Goal: Information Seeking & Learning: Learn about a topic

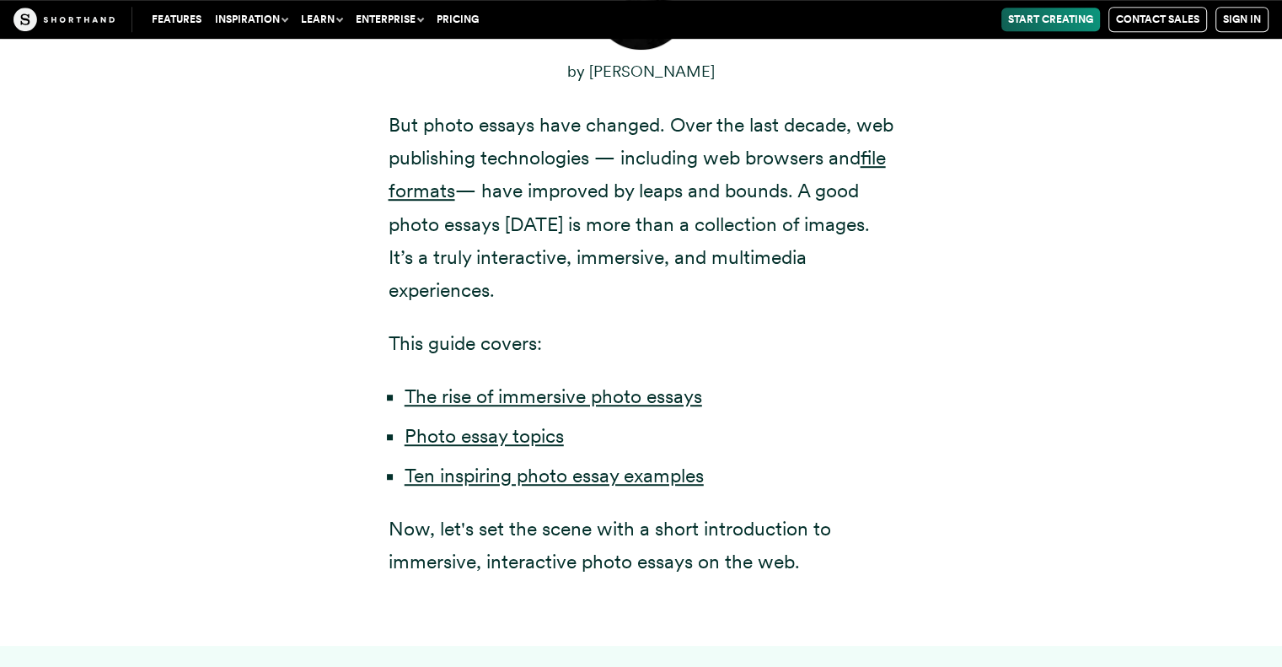
scroll to position [1096, 0]
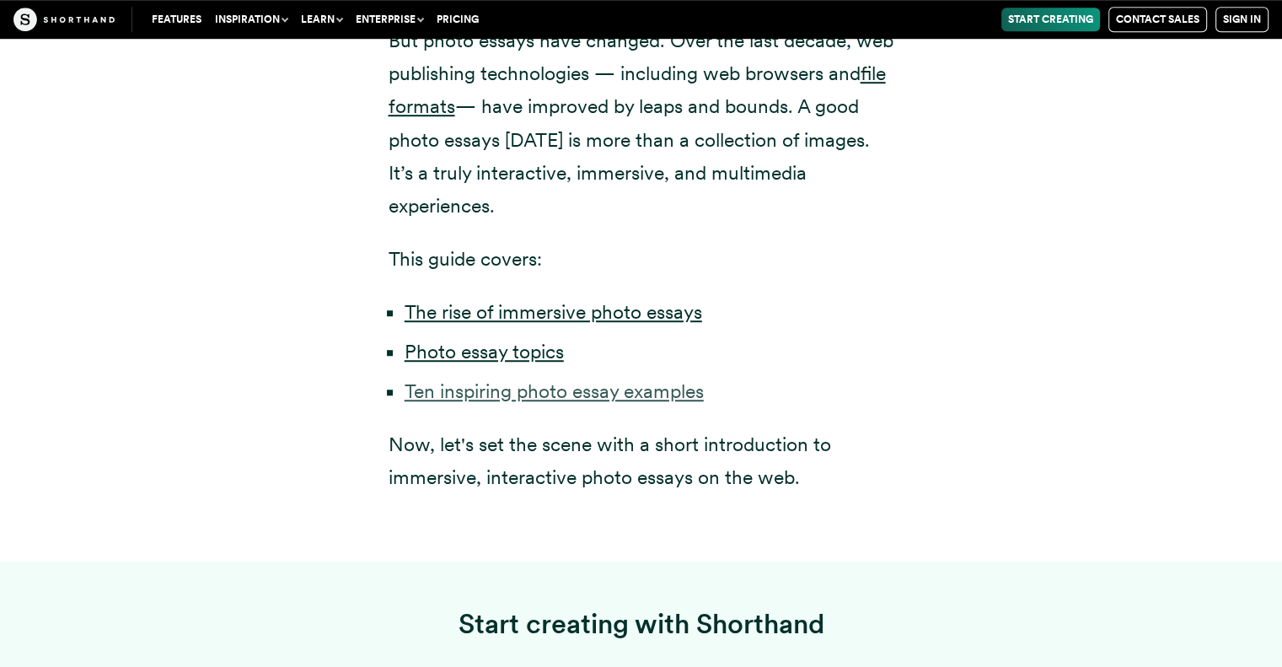
click at [526, 379] on link "Ten inspiring photo essay examples" at bounding box center [554, 391] width 299 height 24
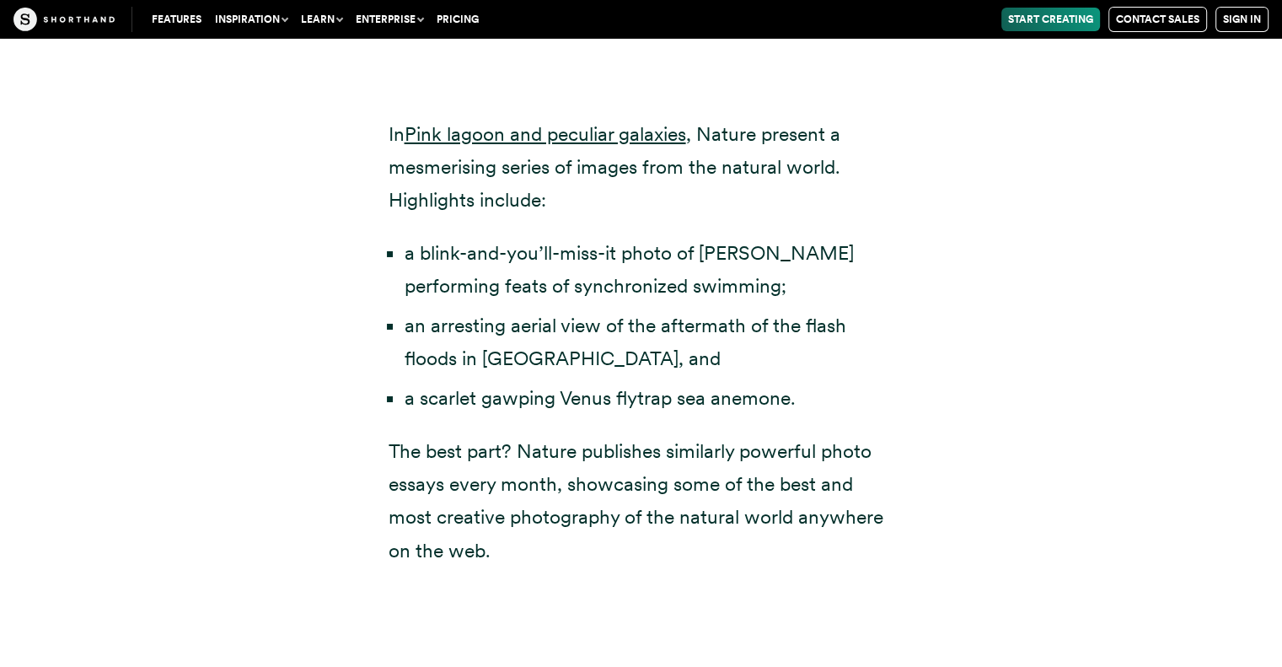
scroll to position [5645, 0]
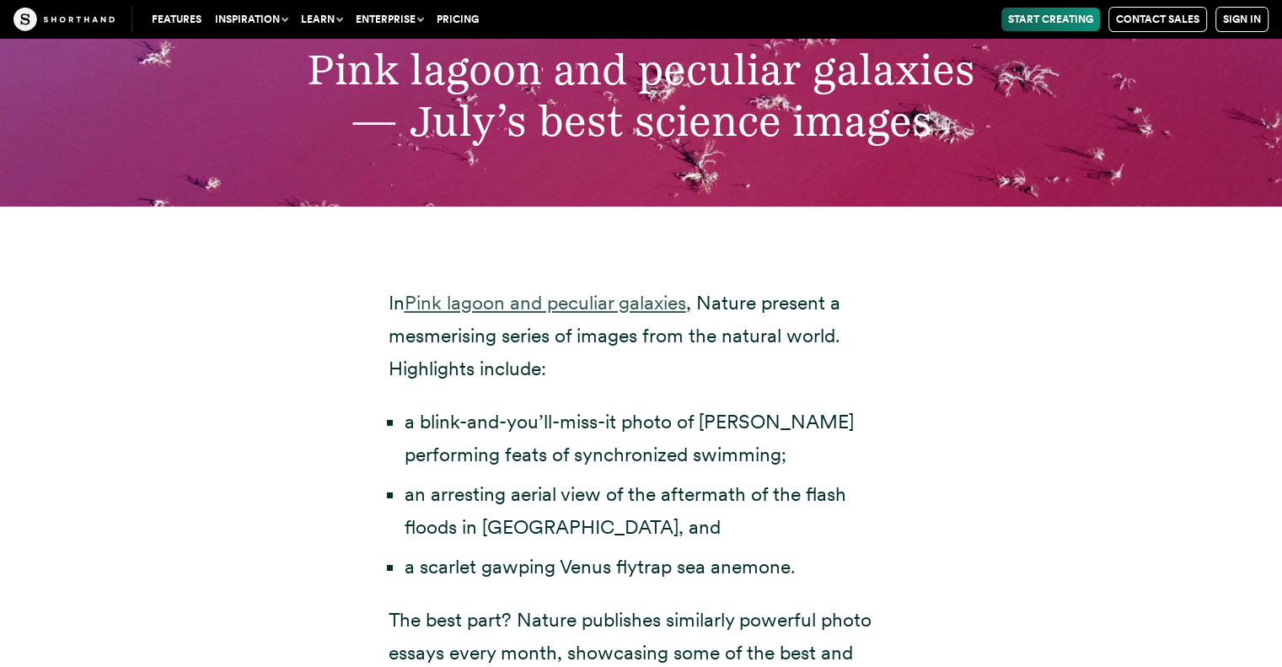
click at [543, 291] on link "Pink lagoon and peculiar galaxies" at bounding box center [546, 303] width 282 height 24
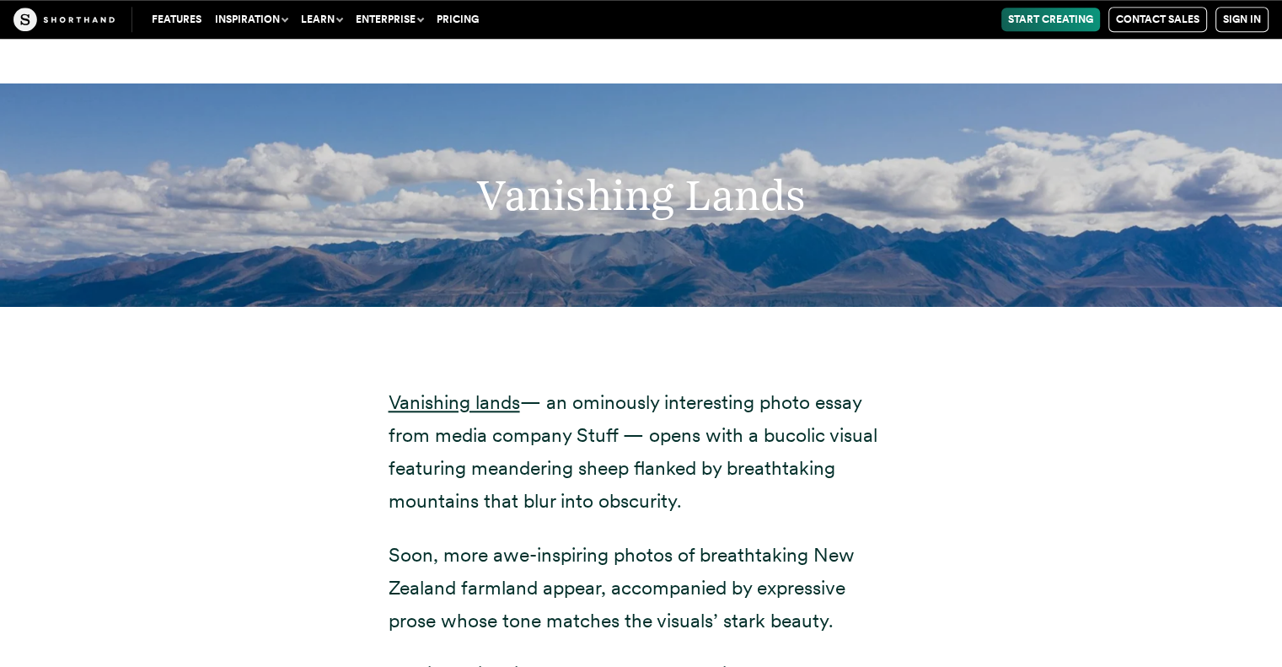
scroll to position [8089, 0]
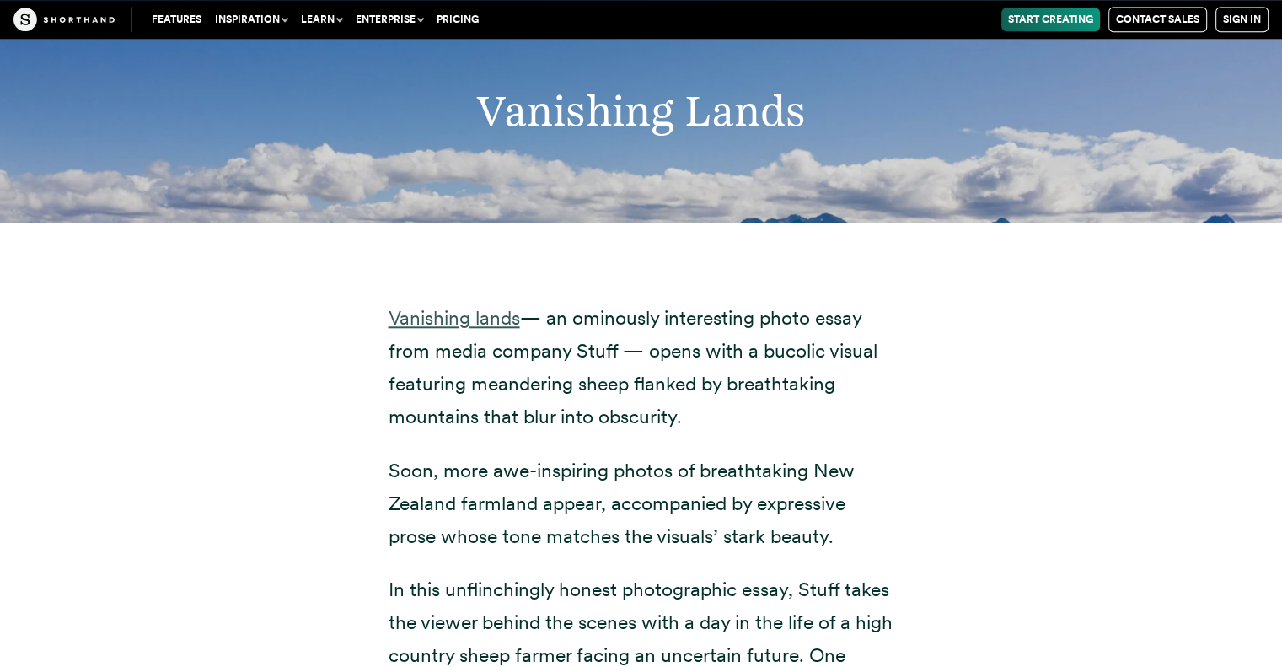
click at [424, 306] on link "Vanishing lands" at bounding box center [455, 318] width 132 height 24
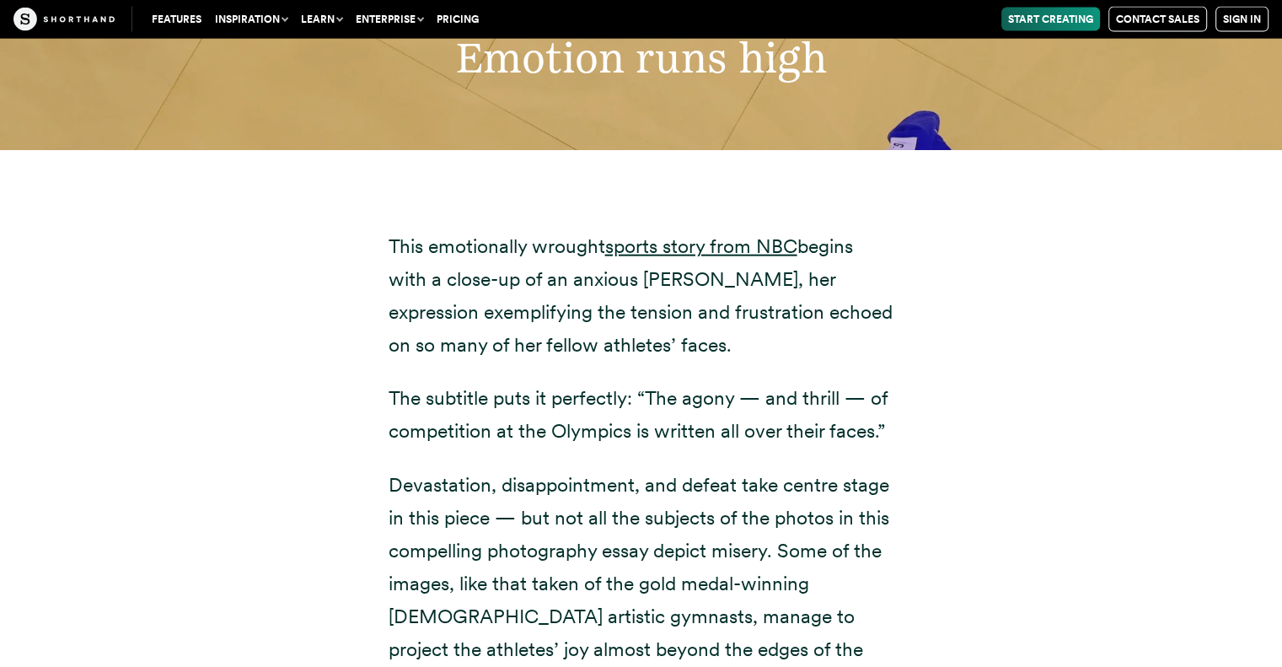
scroll to position [10281, 0]
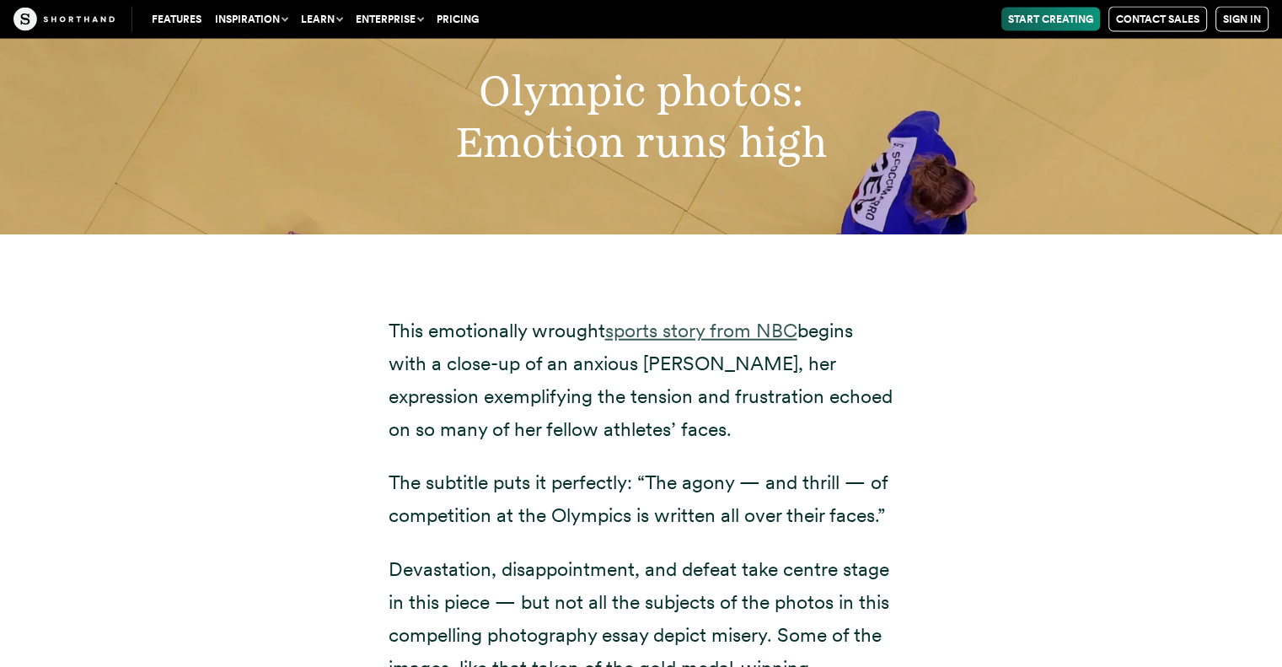
click at [671, 319] on link "sports story from NBC" at bounding box center [701, 331] width 192 height 24
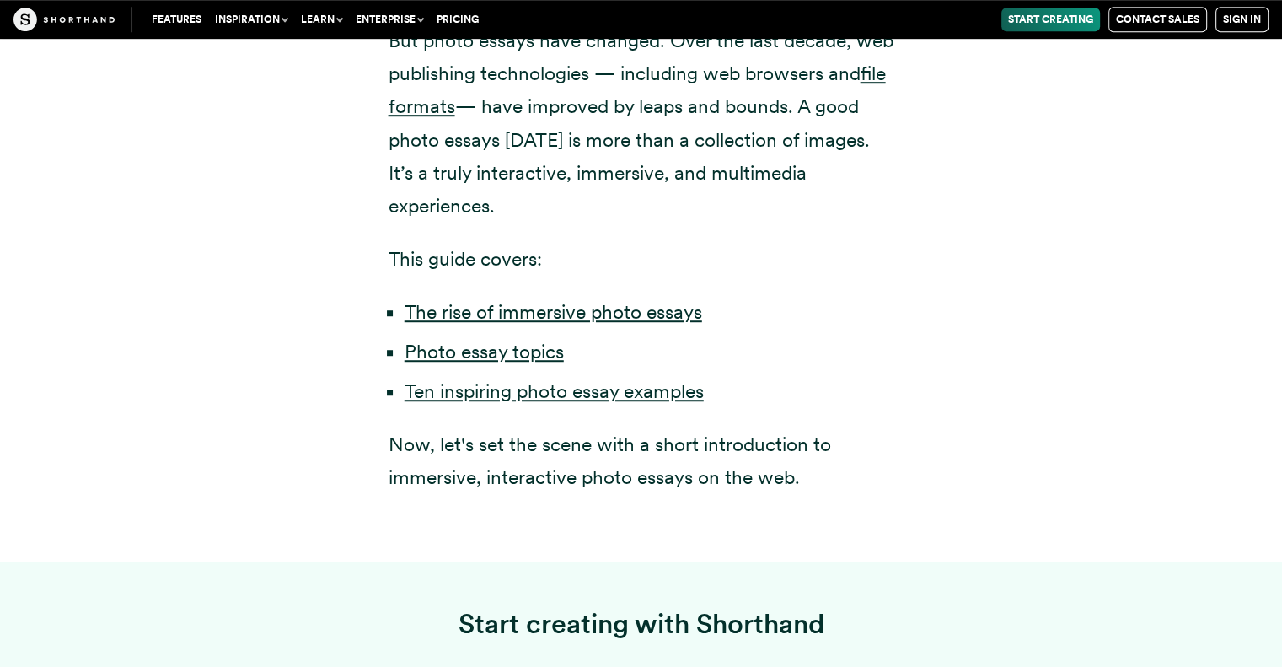
scroll to position [1180, 0]
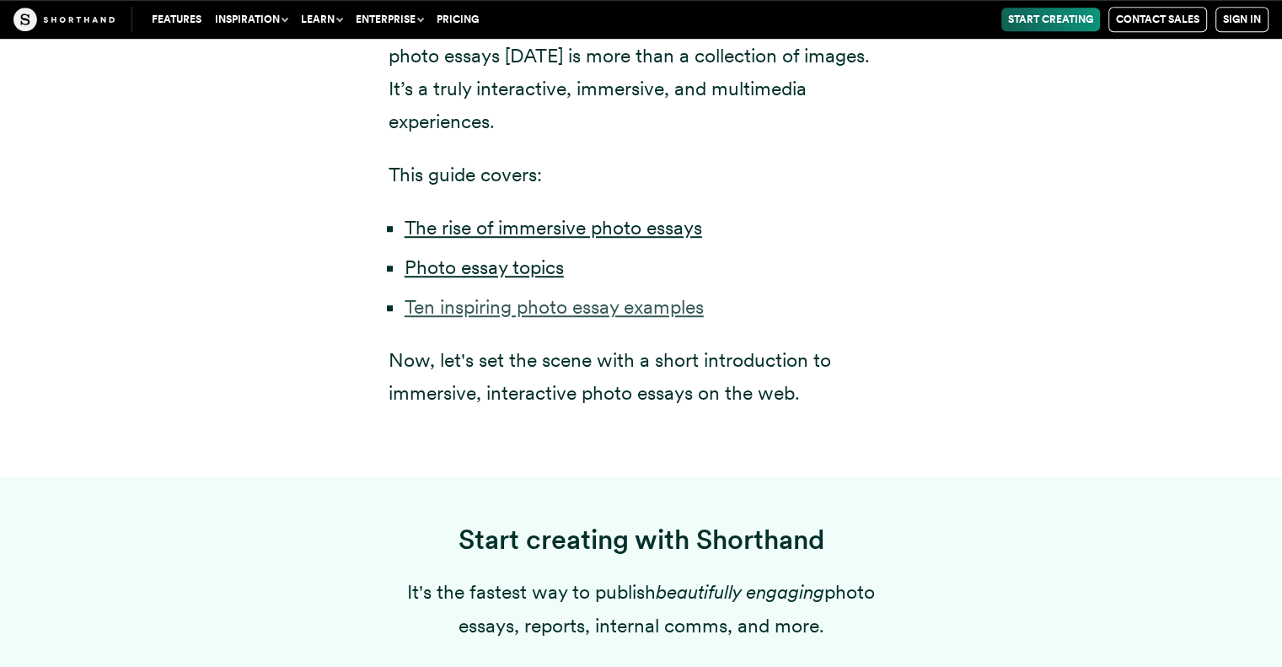
click at [475, 295] on link "Ten inspiring photo essay examples" at bounding box center [554, 307] width 299 height 24
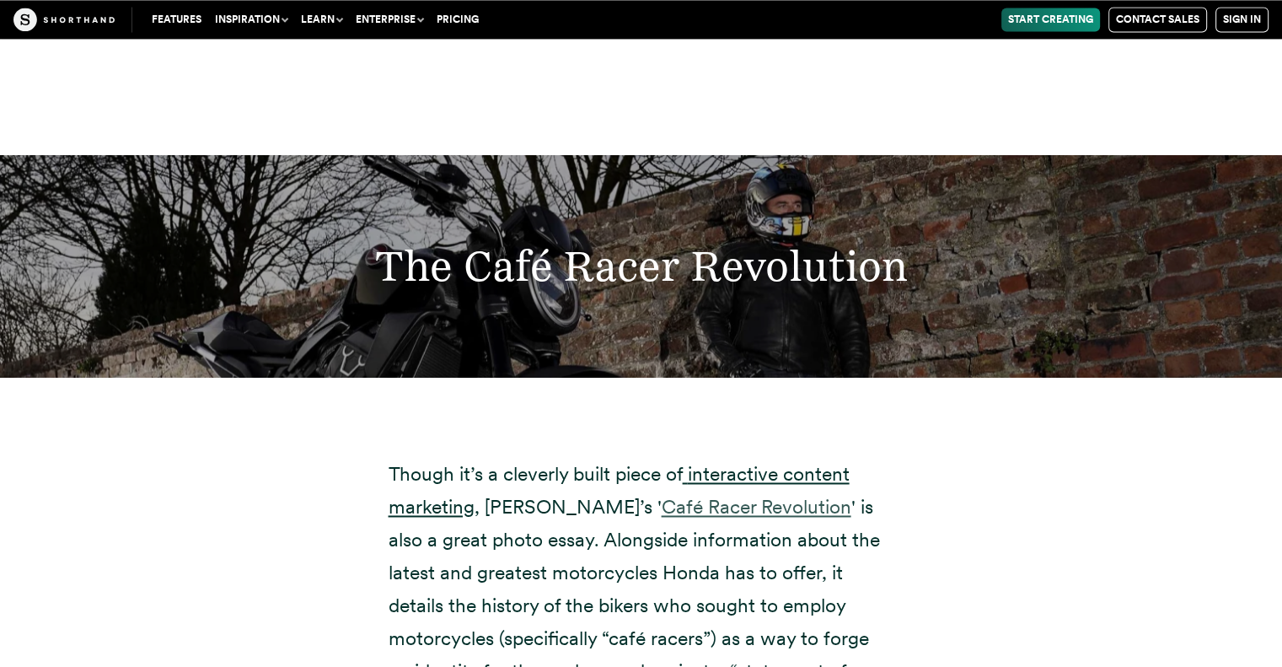
scroll to position [15424, 0]
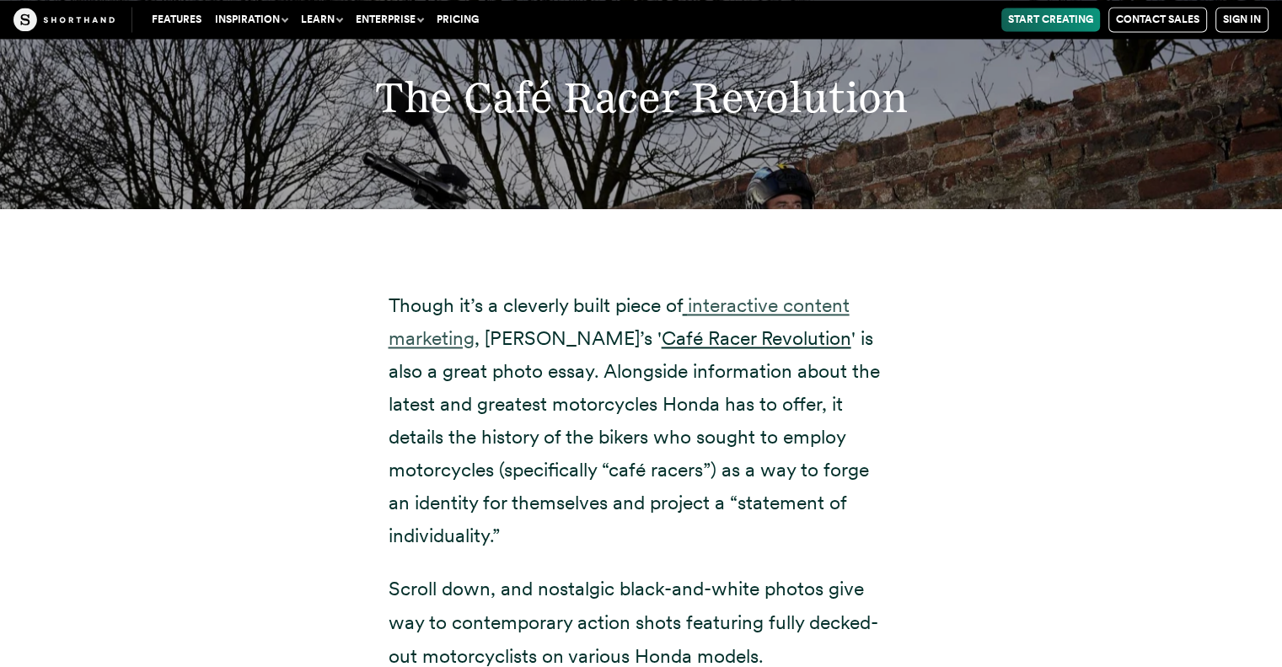
click at [744, 293] on link "interactive content marketing" at bounding box center [619, 321] width 461 height 56
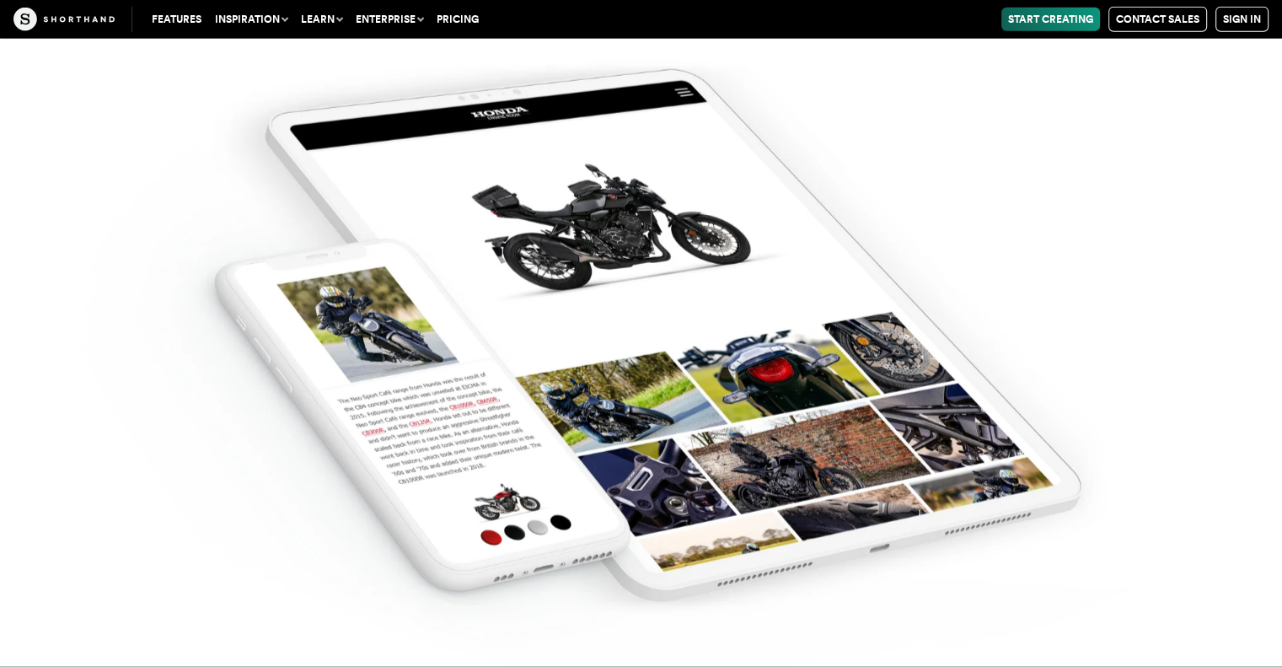
scroll to position [17447, 0]
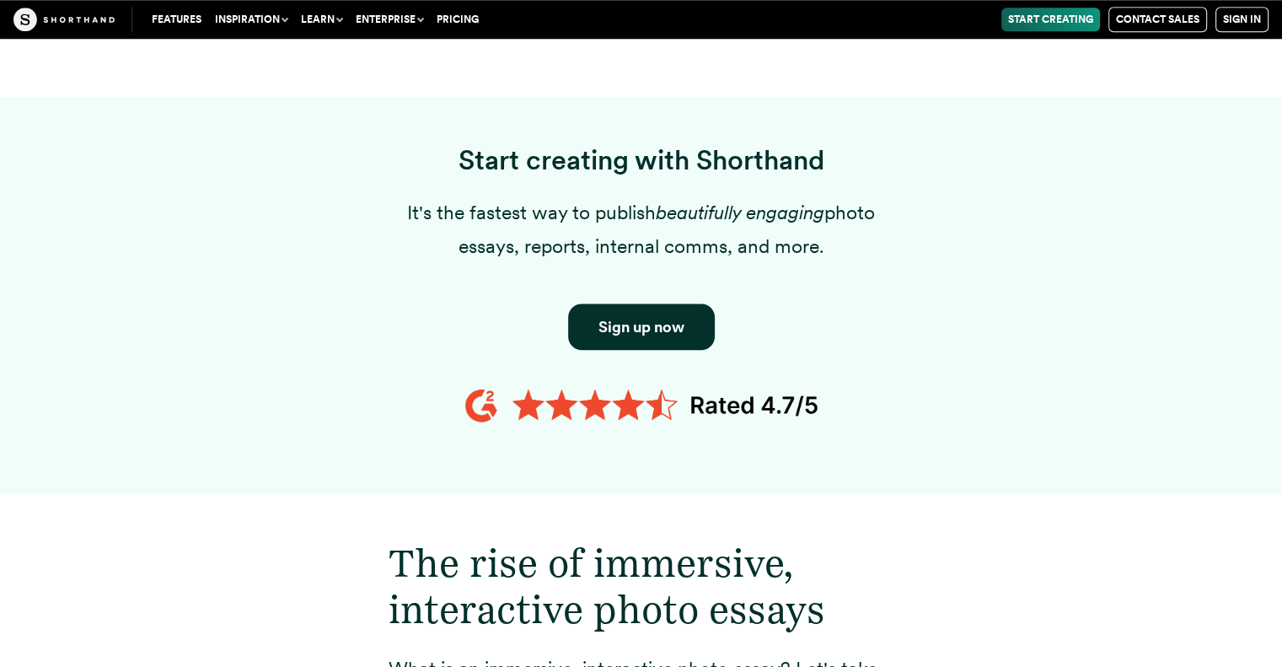
scroll to position [1180, 0]
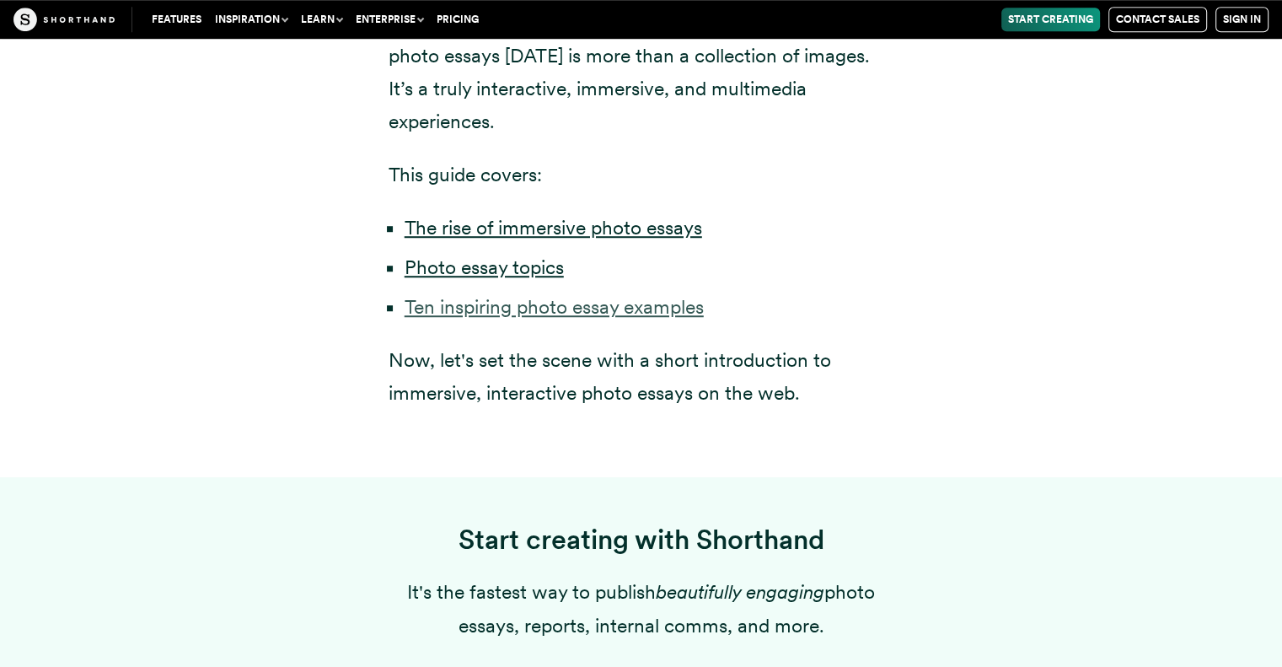
click at [536, 295] on link "Ten inspiring photo essay examples" at bounding box center [554, 307] width 299 height 24
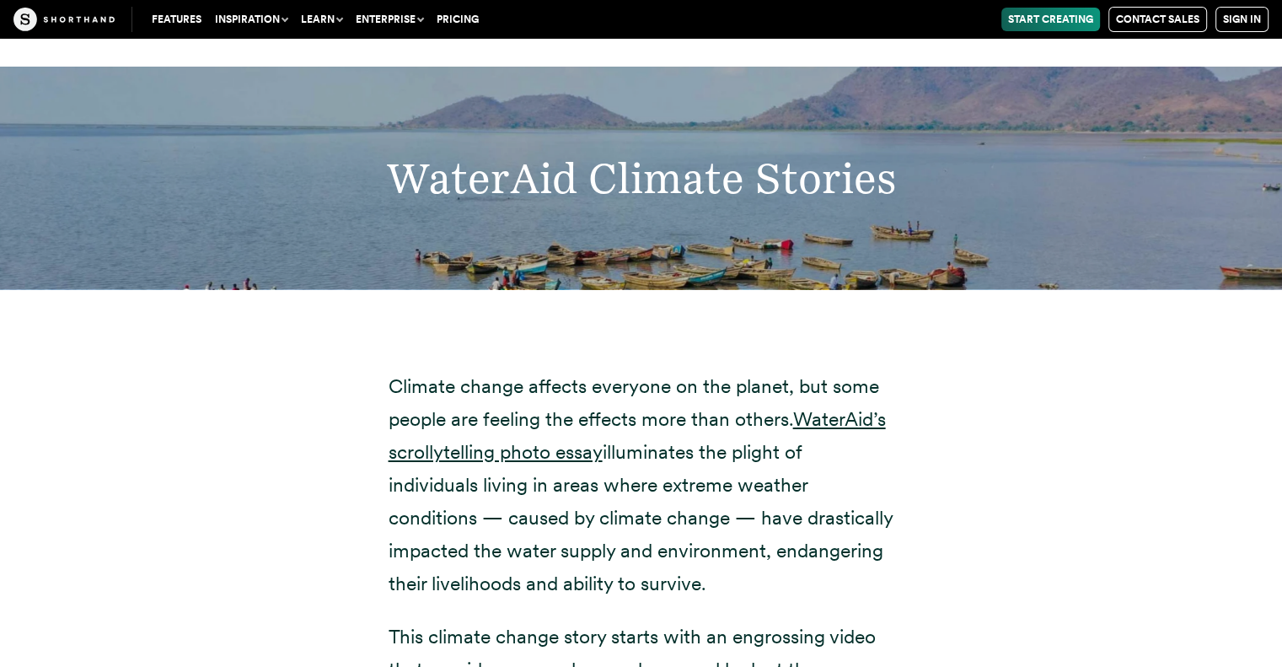
scroll to position [24950, 0]
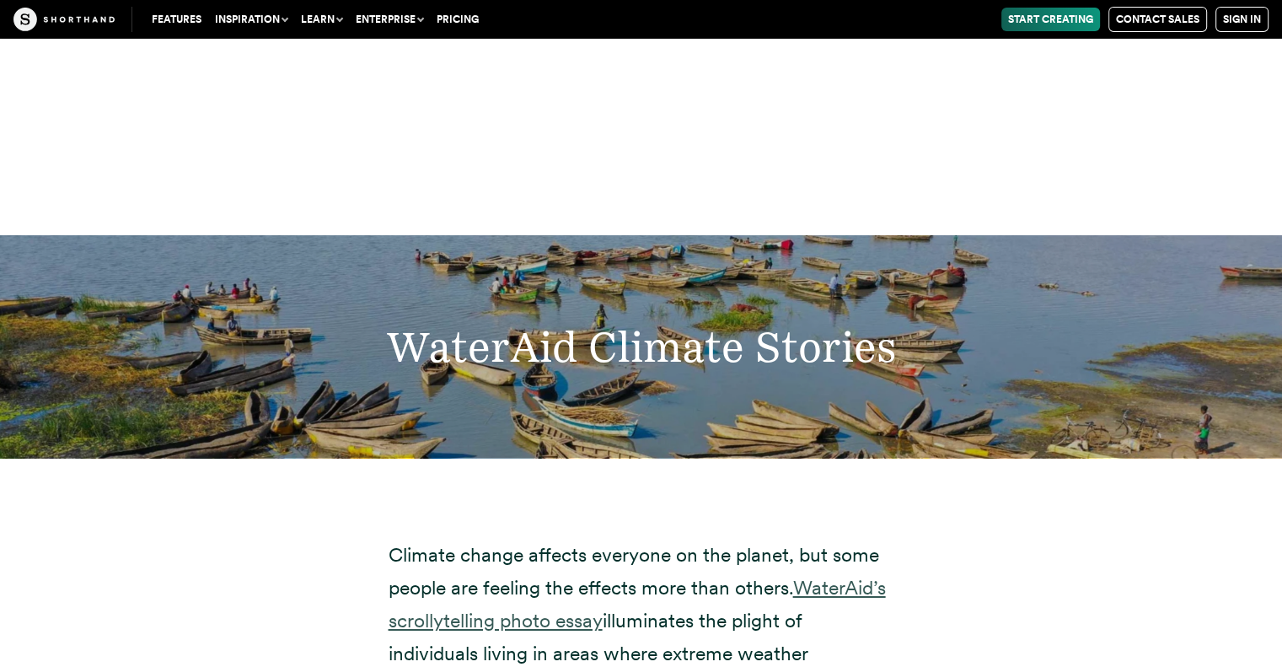
click at [843, 576] on link "WaterAid’s scrollytelling photo essay" at bounding box center [637, 604] width 497 height 56
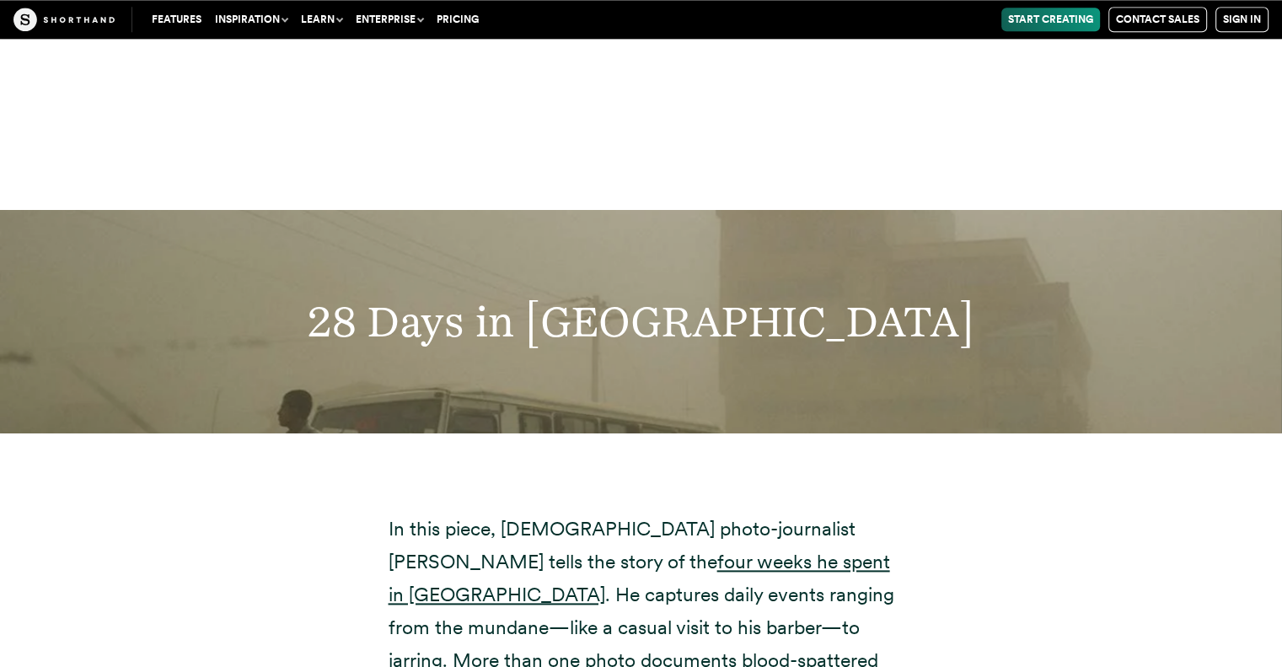
scroll to position [27900, 0]
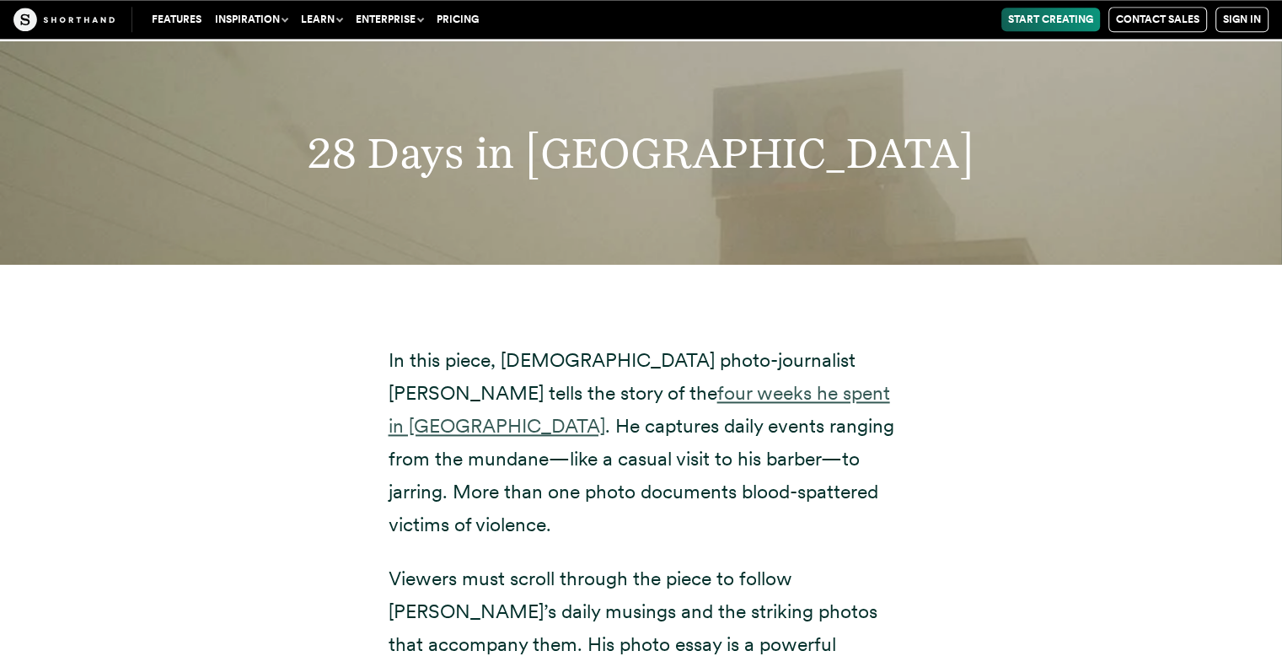
click at [692, 381] on link "four weeks he spent in [GEOGRAPHIC_DATA]" at bounding box center [640, 409] width 502 height 56
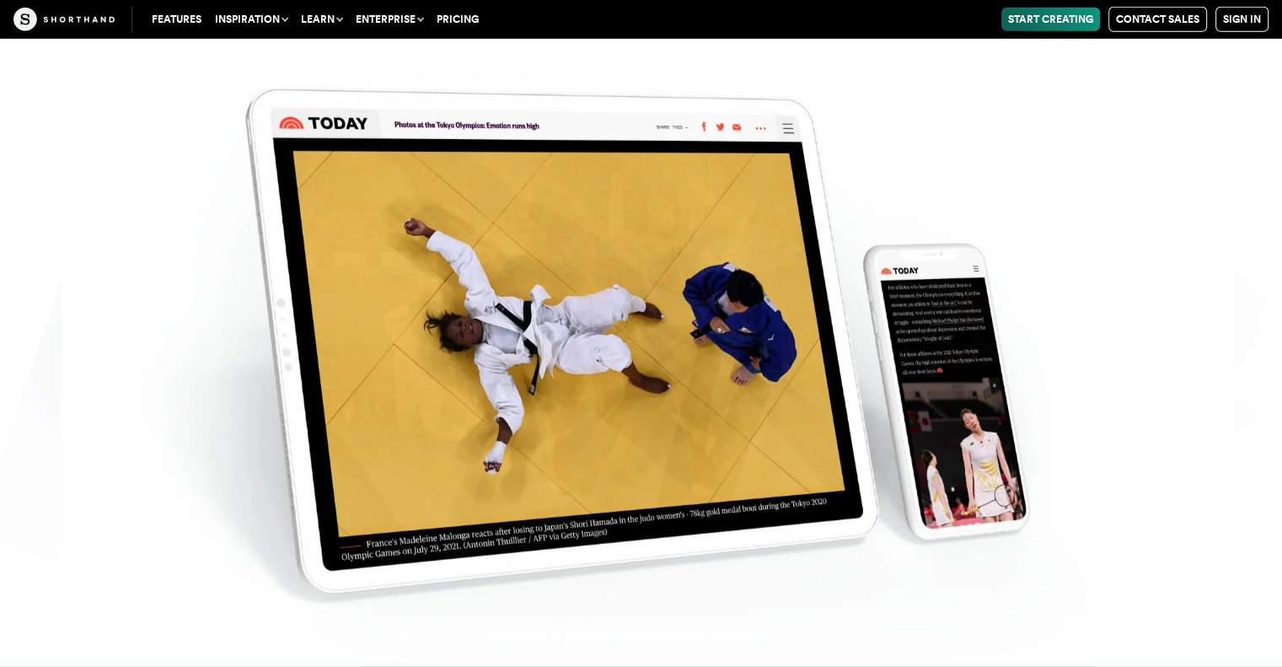
scroll to position [11542, 0]
